Goal: Navigation & Orientation: Find specific page/section

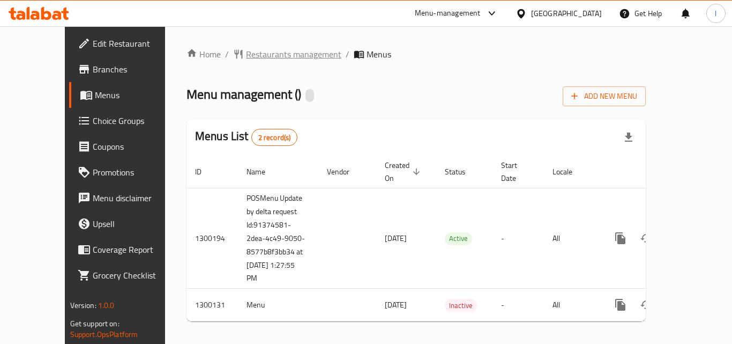
click at [246, 50] on span "Restaurants management" at bounding box center [293, 54] width 95 height 13
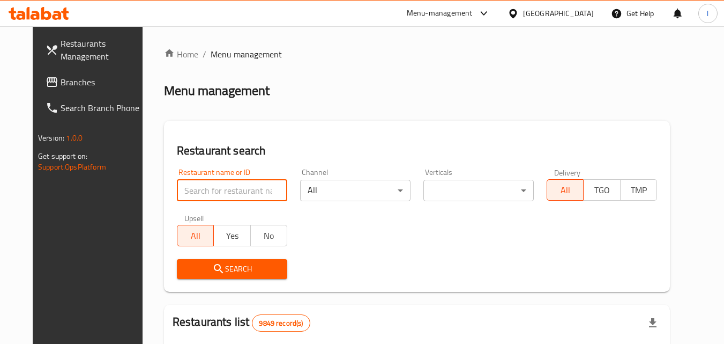
click at [202, 193] on input "search" at bounding box center [232, 190] width 110 height 21
paste input "701631"
type input "701631"
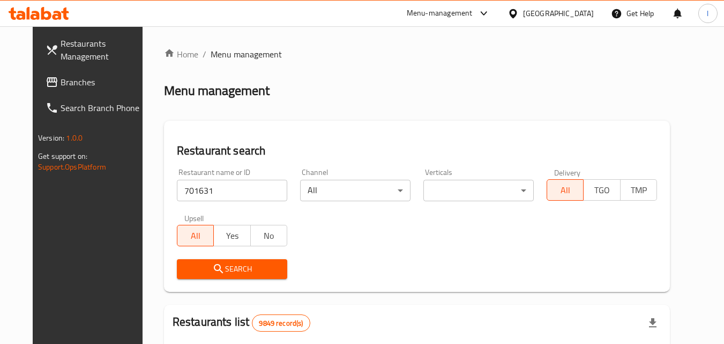
click at [212, 265] on icon "submit" at bounding box center [218, 268] width 13 height 13
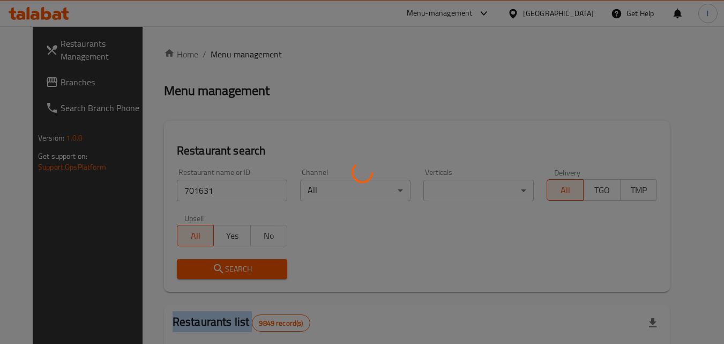
click at [209, 265] on div at bounding box center [362, 172] width 724 height 344
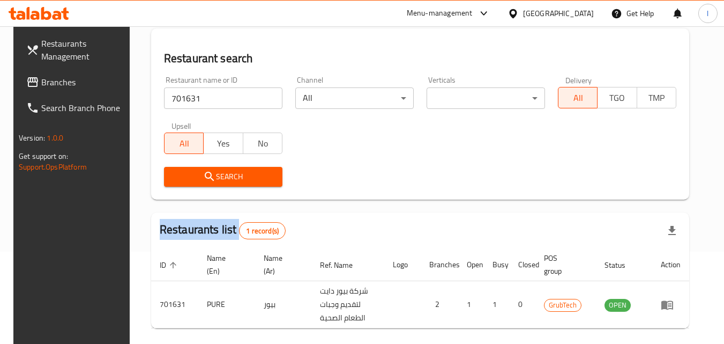
scroll to position [135, 0]
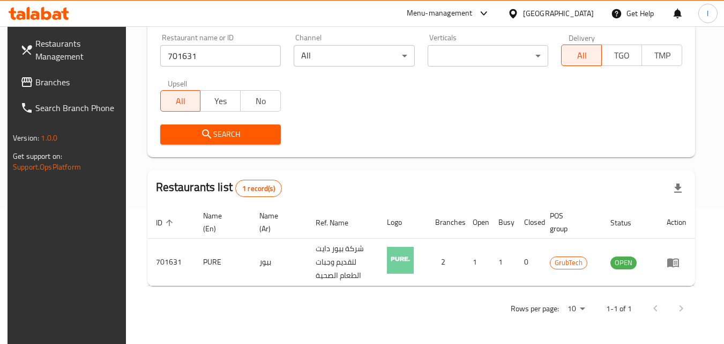
click at [373, 165] on div "Home / Menu management Menu management Restaurant search Restaurant name or ID …" at bounding box center [421, 117] width 548 height 409
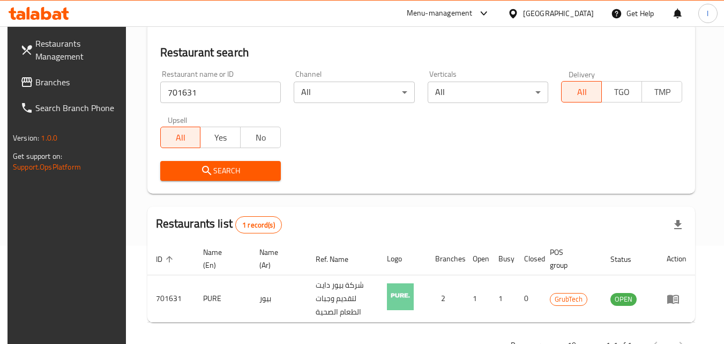
scroll to position [81, 0]
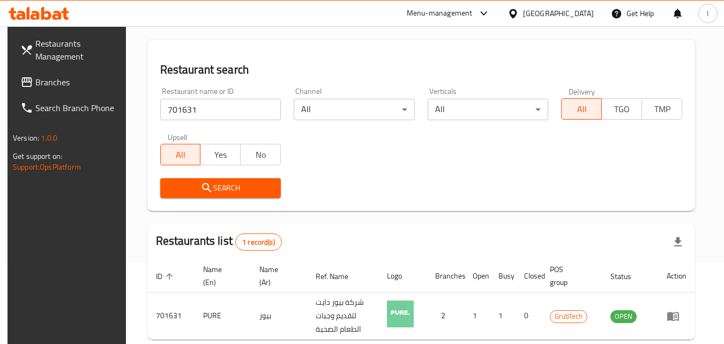
click at [574, 14] on div "[GEOGRAPHIC_DATA]" at bounding box center [558, 14] width 71 height 12
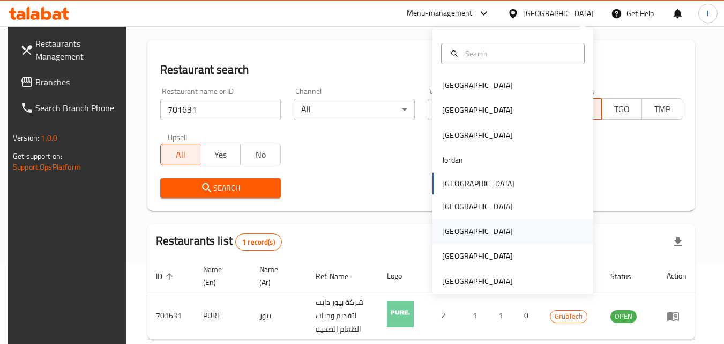
click at [450, 230] on div "[GEOGRAPHIC_DATA]" at bounding box center [477, 231] width 71 height 12
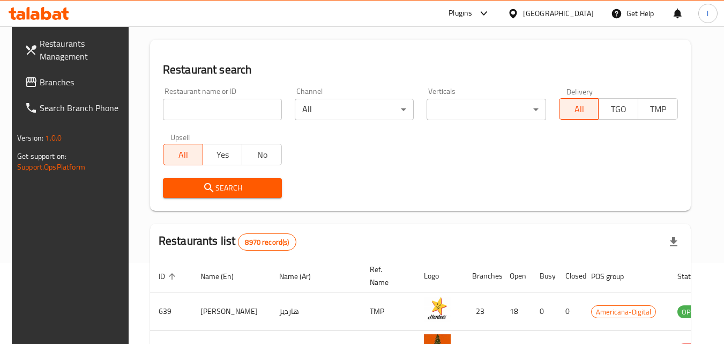
click at [55, 87] on span "Branches" at bounding box center [82, 82] width 85 height 13
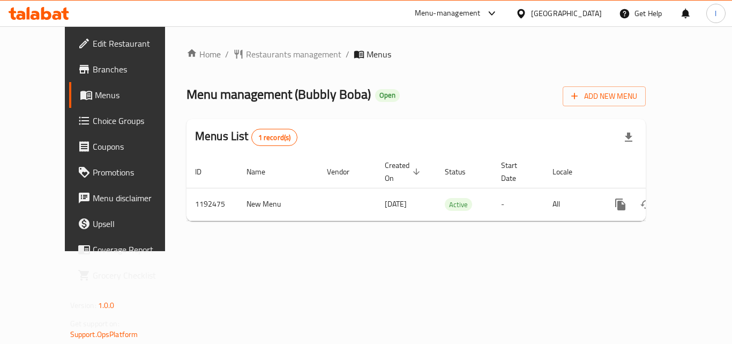
click at [93, 121] on span "Choice Groups" at bounding box center [136, 120] width 86 height 13
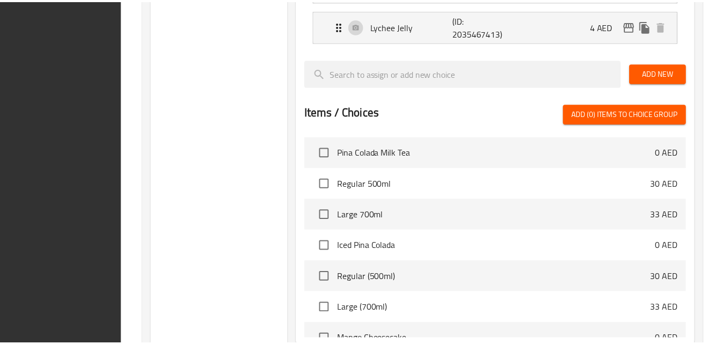
scroll to position [821, 0]
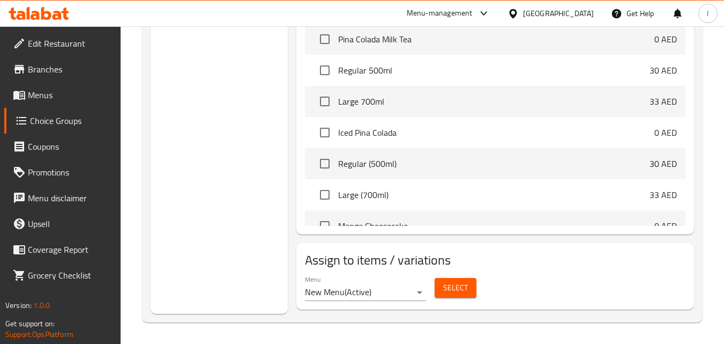
click at [526, 10] on div "[GEOGRAPHIC_DATA]" at bounding box center [558, 14] width 71 height 12
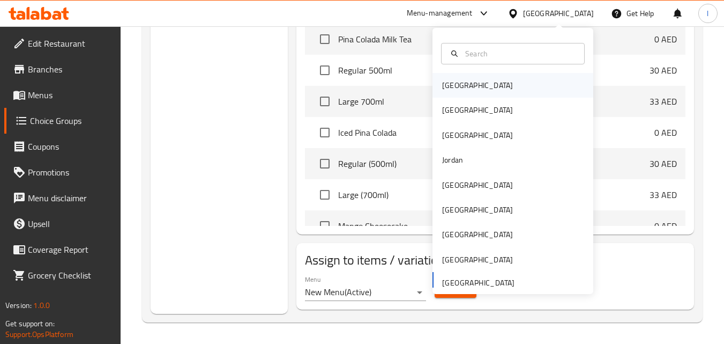
click at [489, 82] on div "[GEOGRAPHIC_DATA]" at bounding box center [513, 85] width 161 height 25
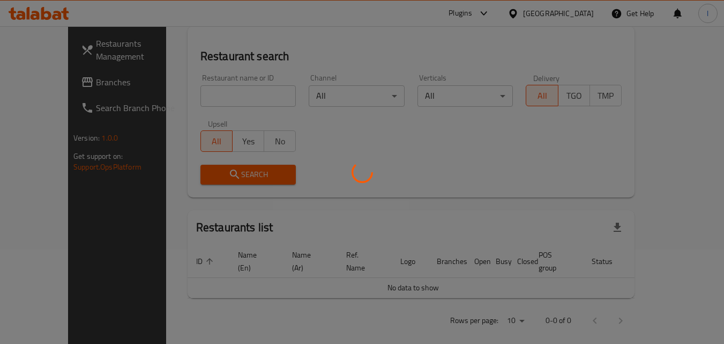
scroll to position [468, 0]
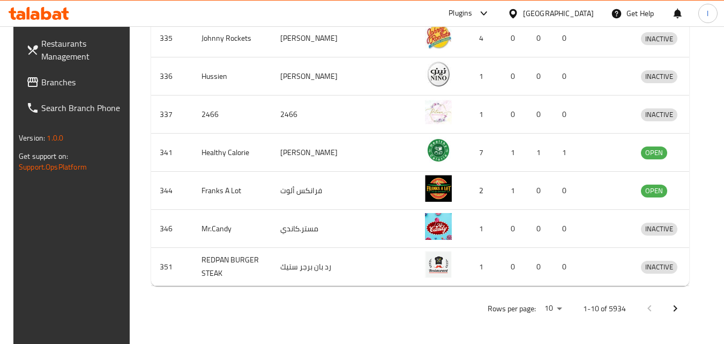
click at [519, 14] on icon at bounding box center [513, 13] width 11 height 11
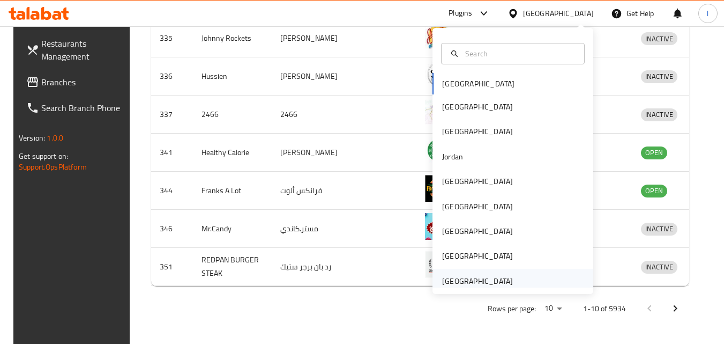
click at [478, 283] on div "[GEOGRAPHIC_DATA]" at bounding box center [477, 281] width 71 height 12
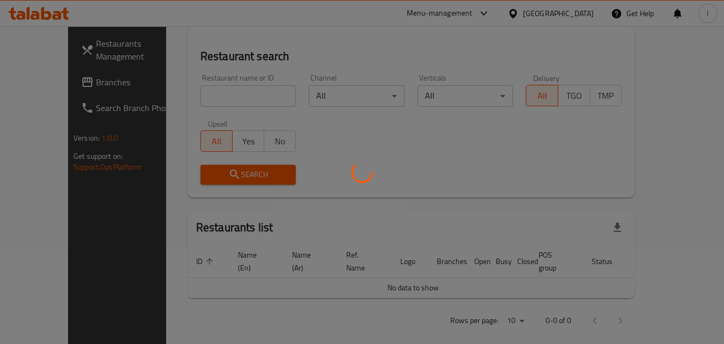
scroll to position [468, 0]
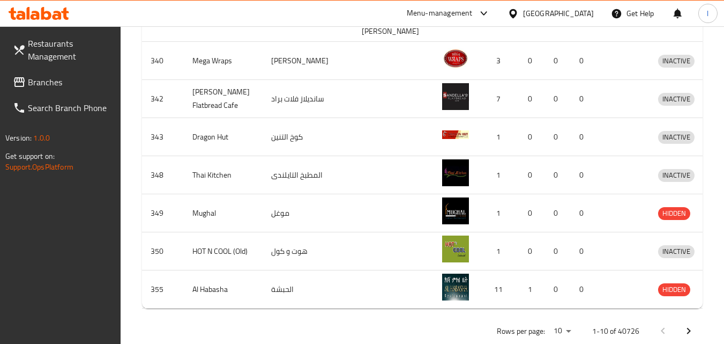
click at [56, 84] on span "Branches" at bounding box center [70, 82] width 85 height 13
